Goal: Task Accomplishment & Management: Complete application form

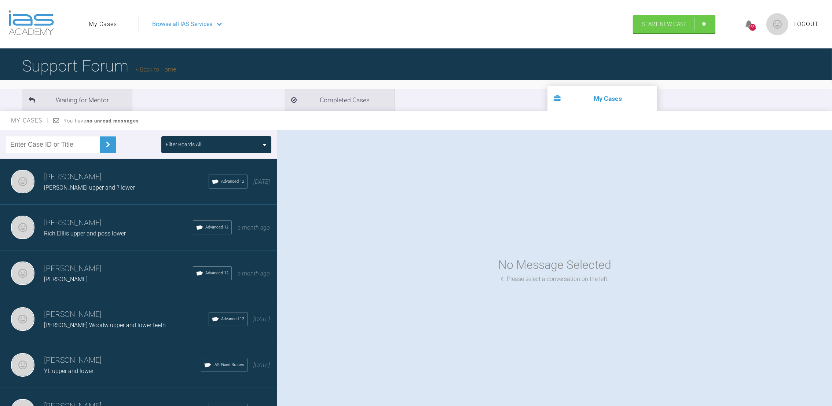
click at [168, 20] on span "Browse all IAS Services" at bounding box center [182, 24] width 60 height 10
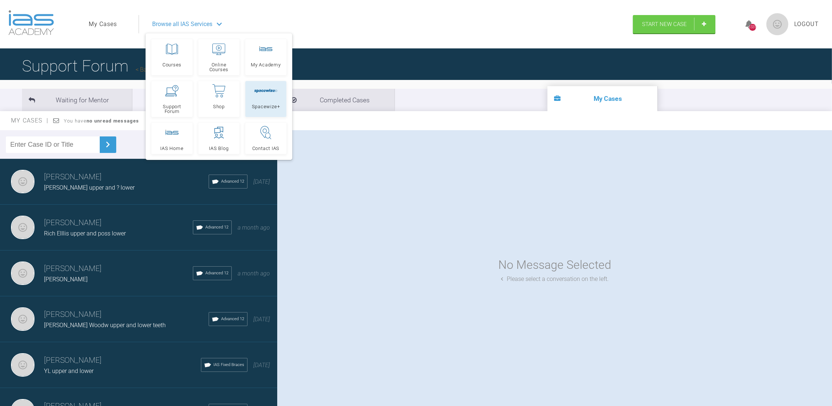
click at [261, 98] on link "Spacewize+" at bounding box center [265, 99] width 41 height 36
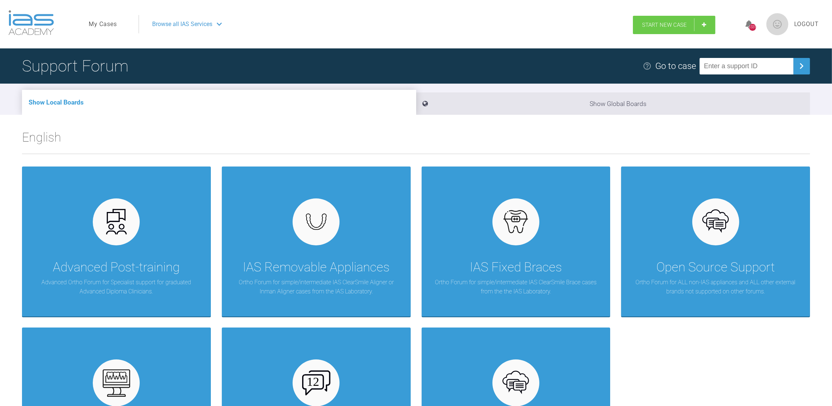
click at [663, 26] on span "Start New Case" at bounding box center [664, 25] width 45 height 7
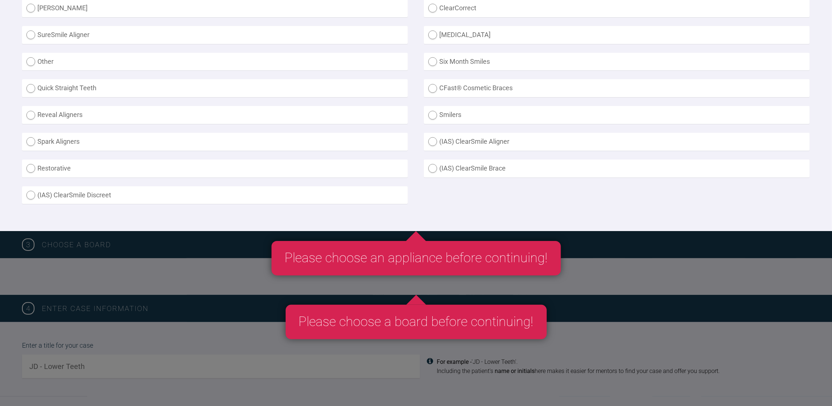
scroll to position [232, 0]
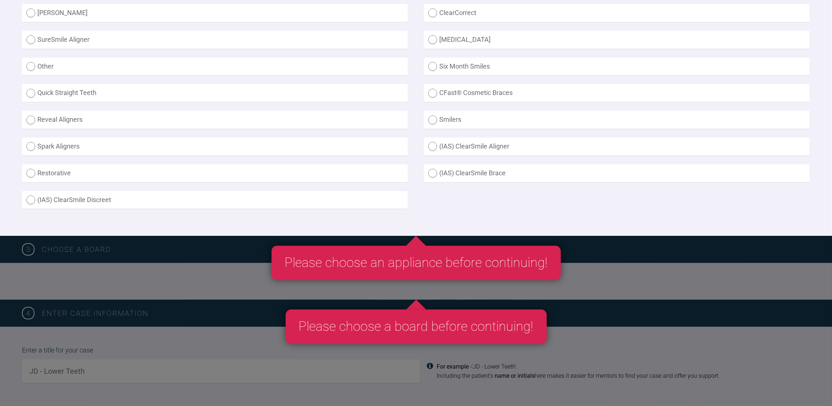
click at [447, 171] on label "(IAS) ClearSmile Brace" at bounding box center [617, 173] width 386 height 18
radio Brace "true"
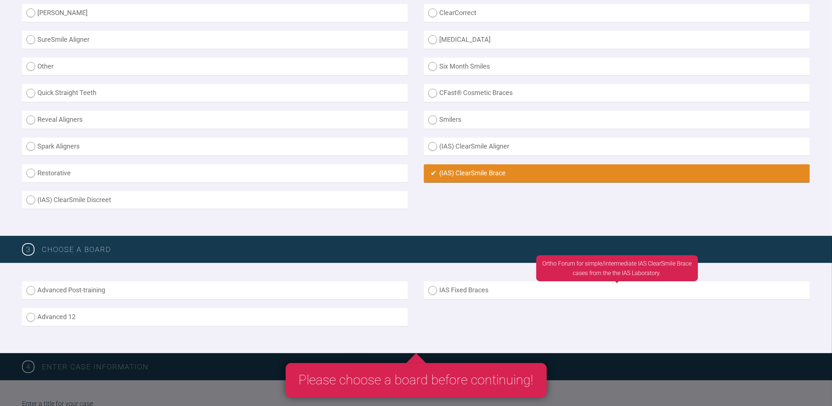
click at [444, 286] on label "IAS Fixed Braces" at bounding box center [617, 290] width 386 height 18
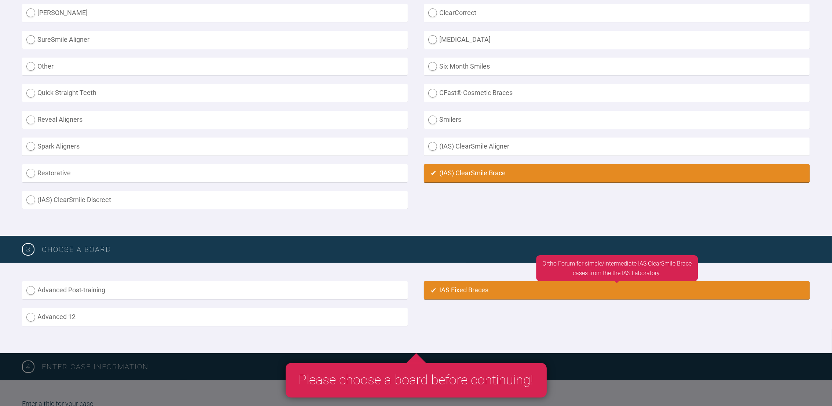
radio input "true"
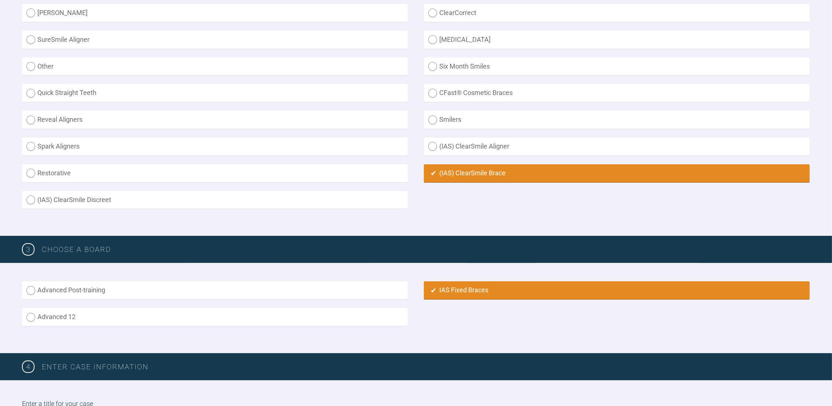
scroll to position [512, 0]
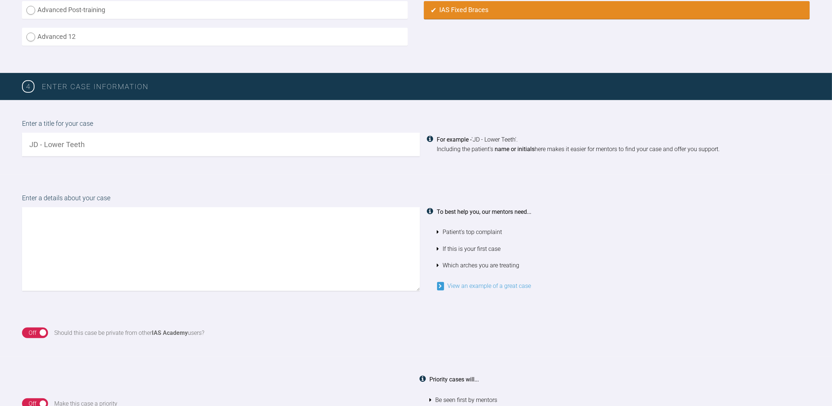
click at [75, 144] on input "text" at bounding box center [221, 144] width 398 height 23
type input "Se Gard upper and lower arches"
click at [60, 222] on textarea at bounding box center [221, 249] width 398 height 84
click at [111, 250] on textarea "Hi, Pt unhappy with appearance. Please see adp, radiogrpahs, photos and plan" at bounding box center [221, 249] width 398 height 84
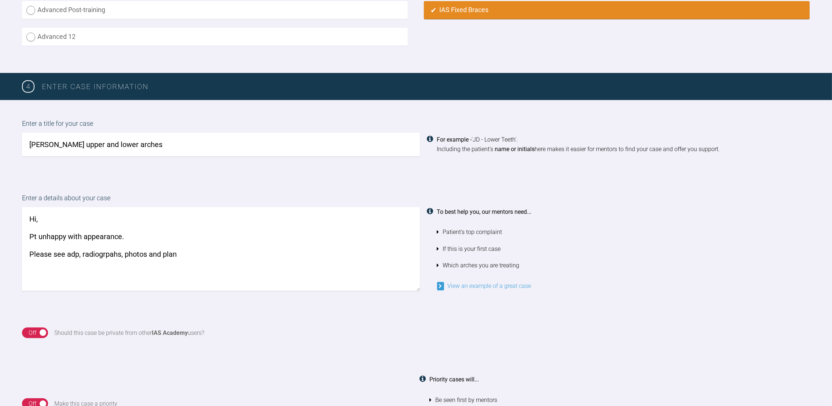
click at [111, 250] on textarea "Hi, Pt unhappy with appearance. Please see adp, radiogrpahs, photos and plan" at bounding box center [221, 249] width 398 height 84
click at [190, 254] on textarea "Hi, Pt unhappy with appearance. Please see adp, radiographs, photos and plan" at bounding box center [221, 249] width 398 height 84
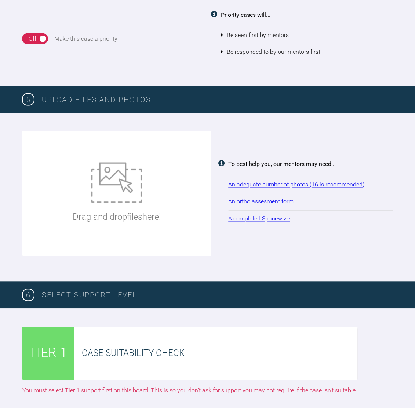
scroll to position [885, 0]
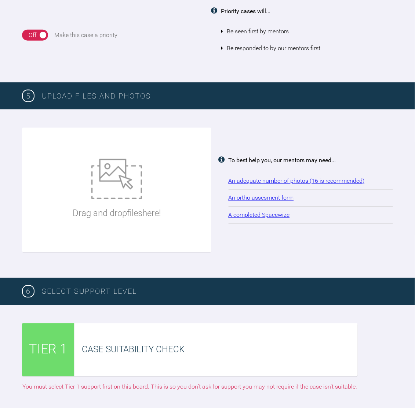
type textarea "Hi, Pt unhappy with appearance. Please see adp, radiographs, photos and plan. T…"
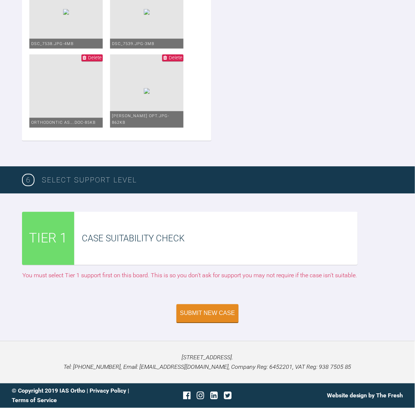
scroll to position [2152, 0]
click at [197, 309] on button "Submit New Case" at bounding box center [207, 314] width 62 height 18
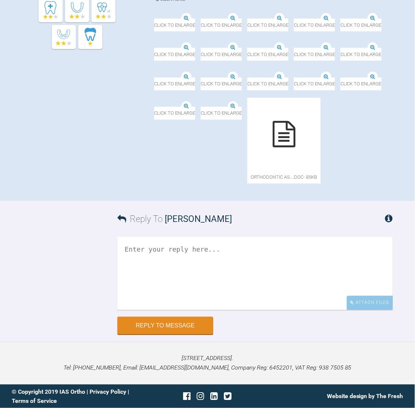
scroll to position [532, 0]
